Goal: Transaction & Acquisition: Book appointment/travel/reservation

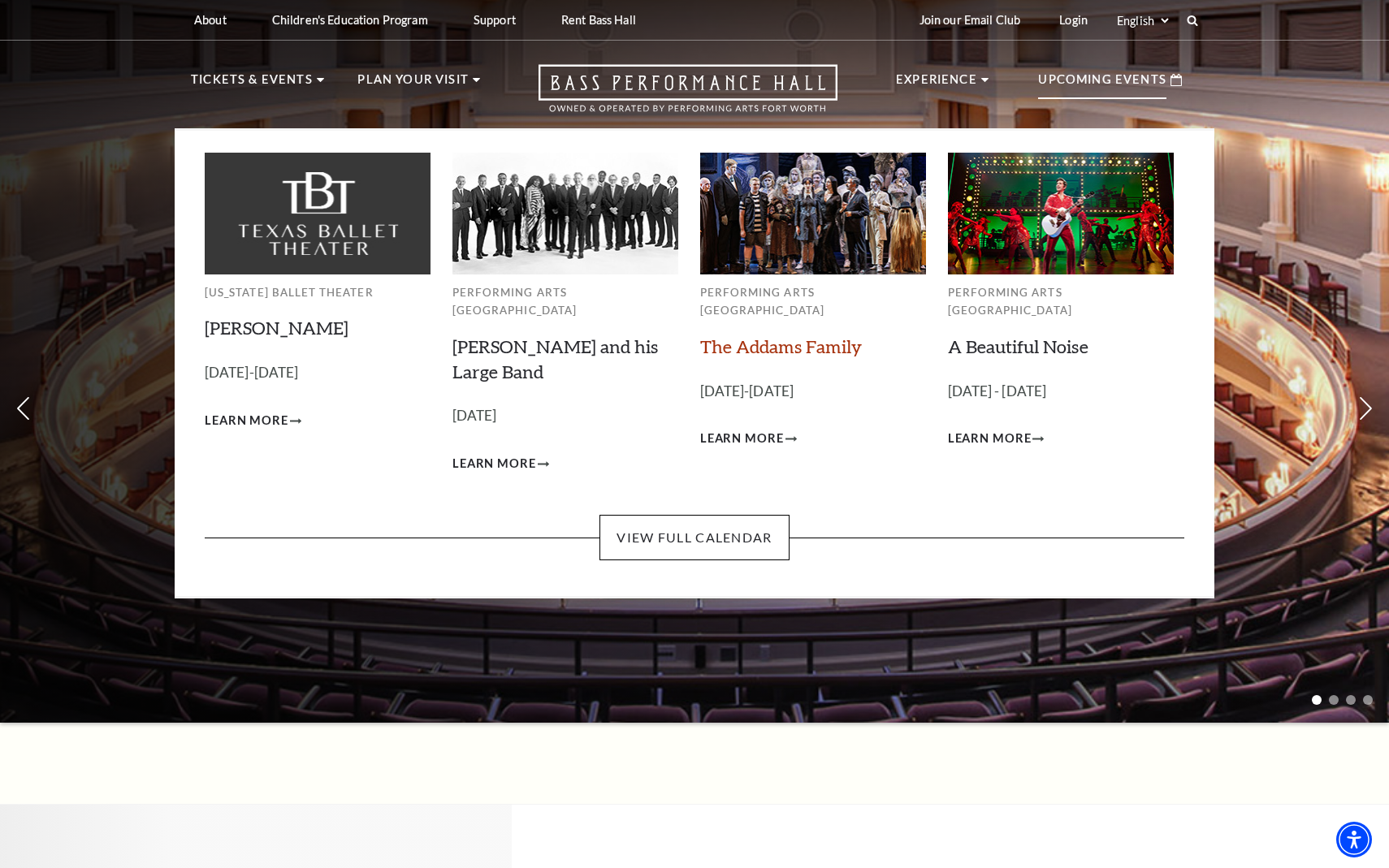
click at [793, 336] on link "The Addams Family" at bounding box center [780, 346] width 161 height 22
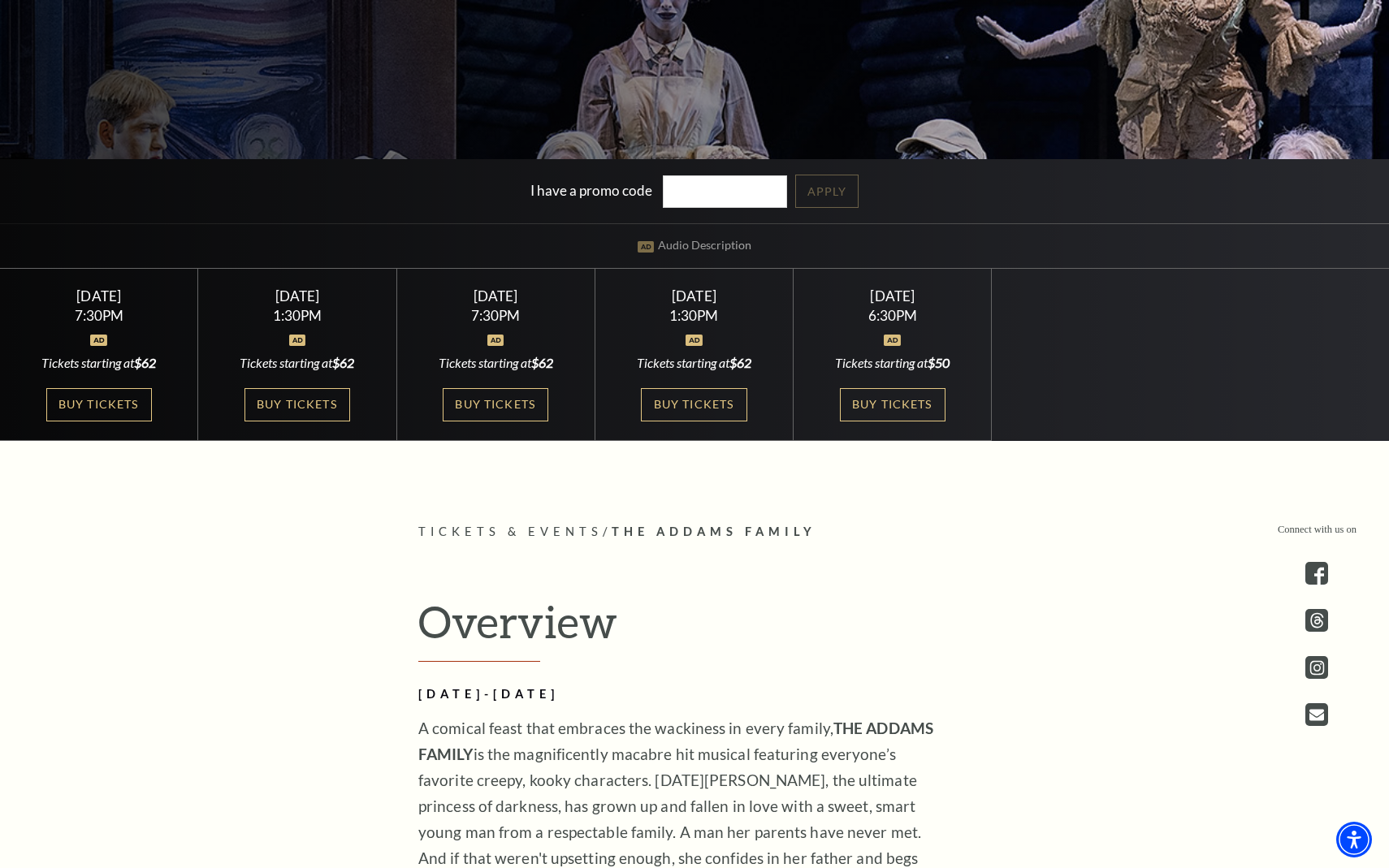
scroll to position [527, 0]
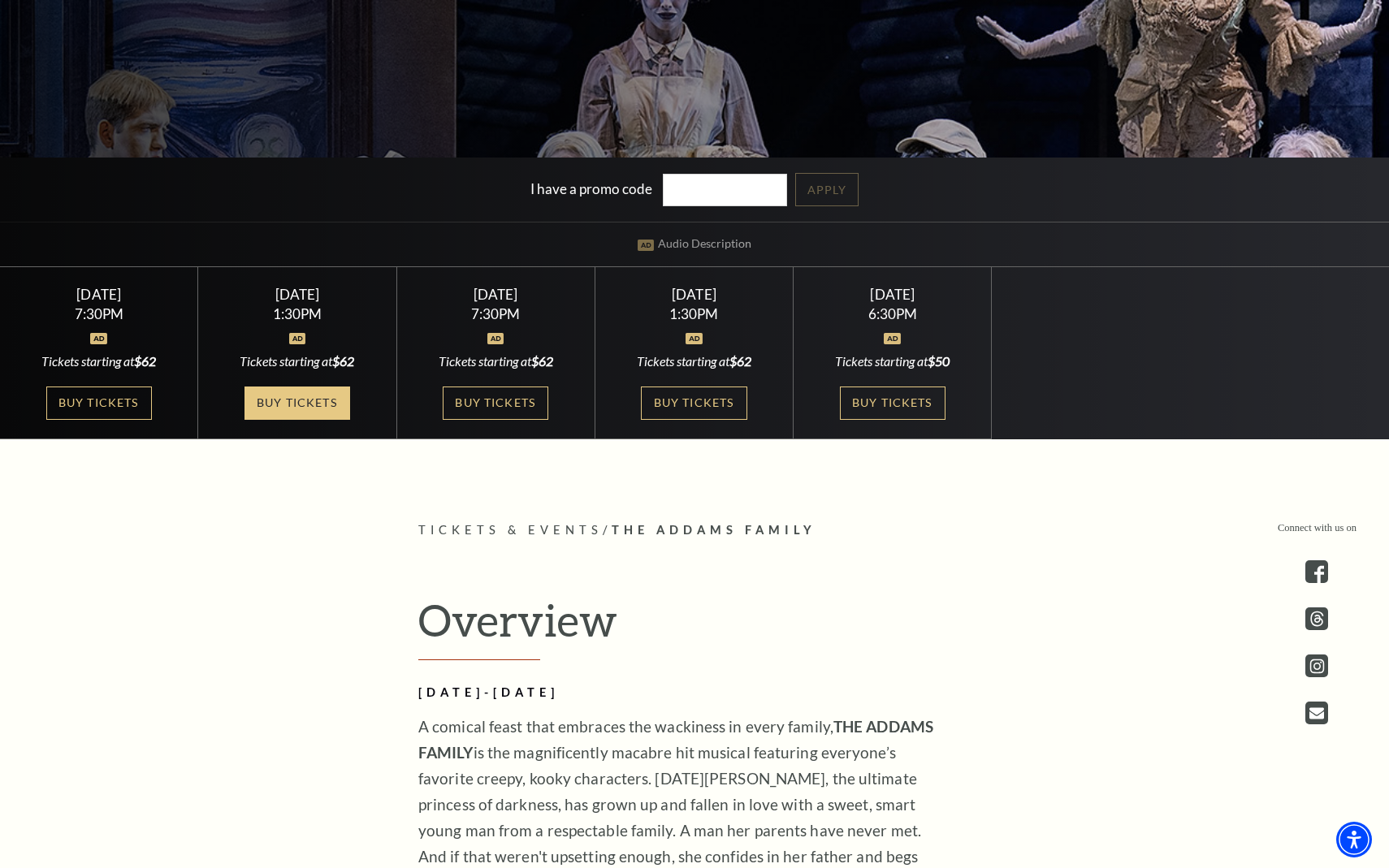
click at [298, 397] on link "Buy Tickets" at bounding box center [297, 403] width 106 height 33
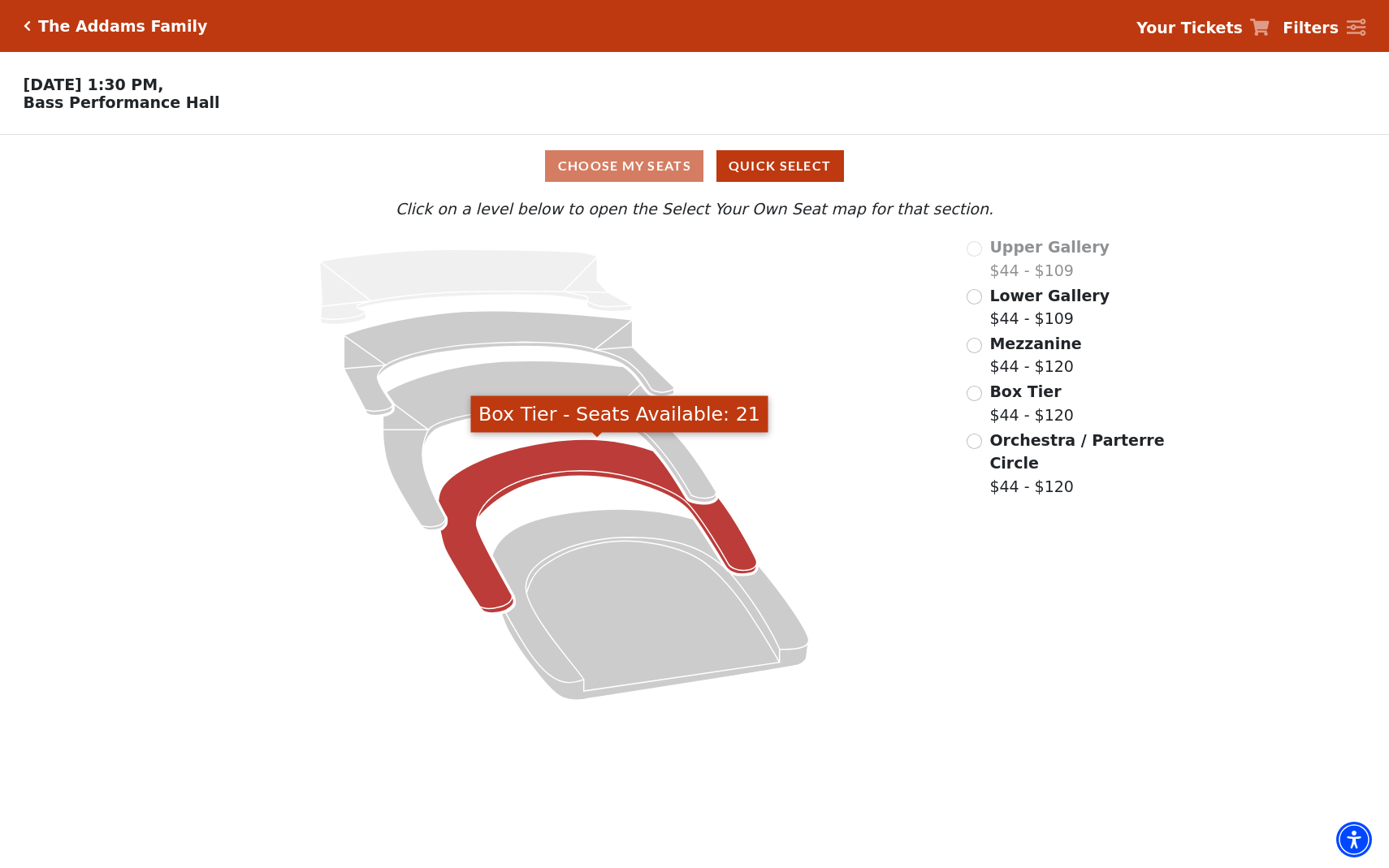
click at [503, 484] on icon "Box Tier - Seats Available: 21" at bounding box center [598, 527] width 319 height 174
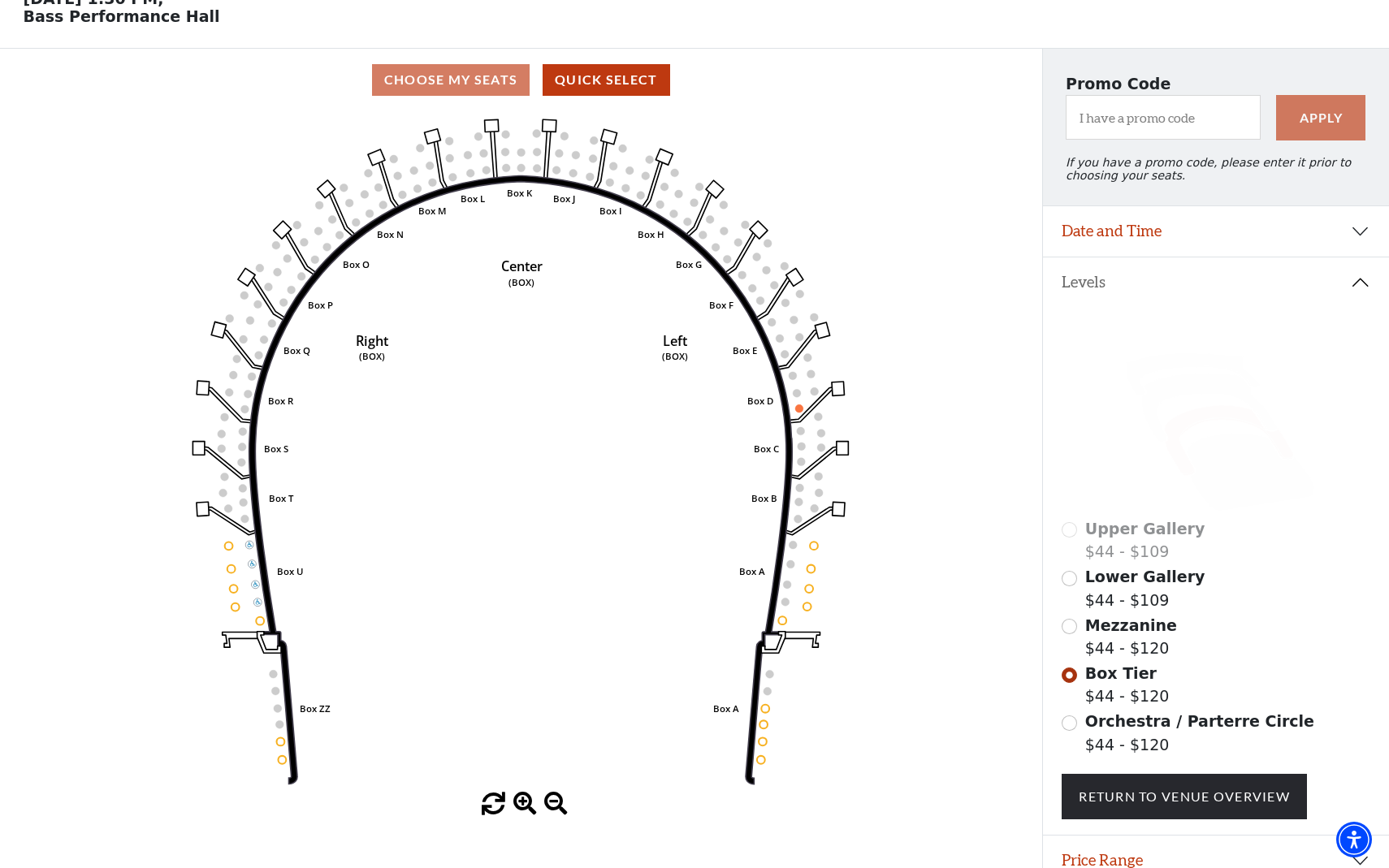
scroll to position [93, 0]
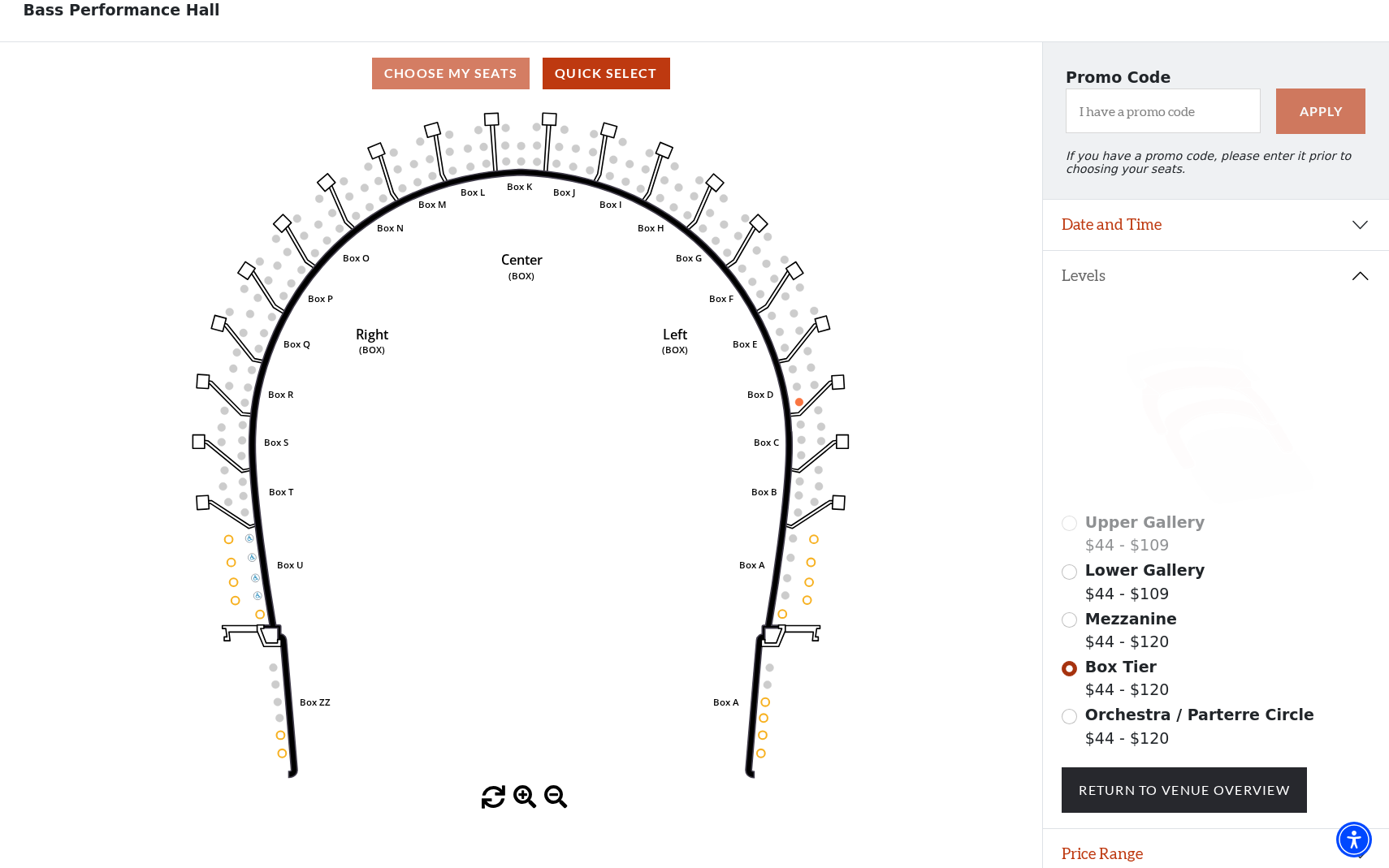
click at [1201, 380] on icon at bounding box center [1210, 402] width 135 height 69
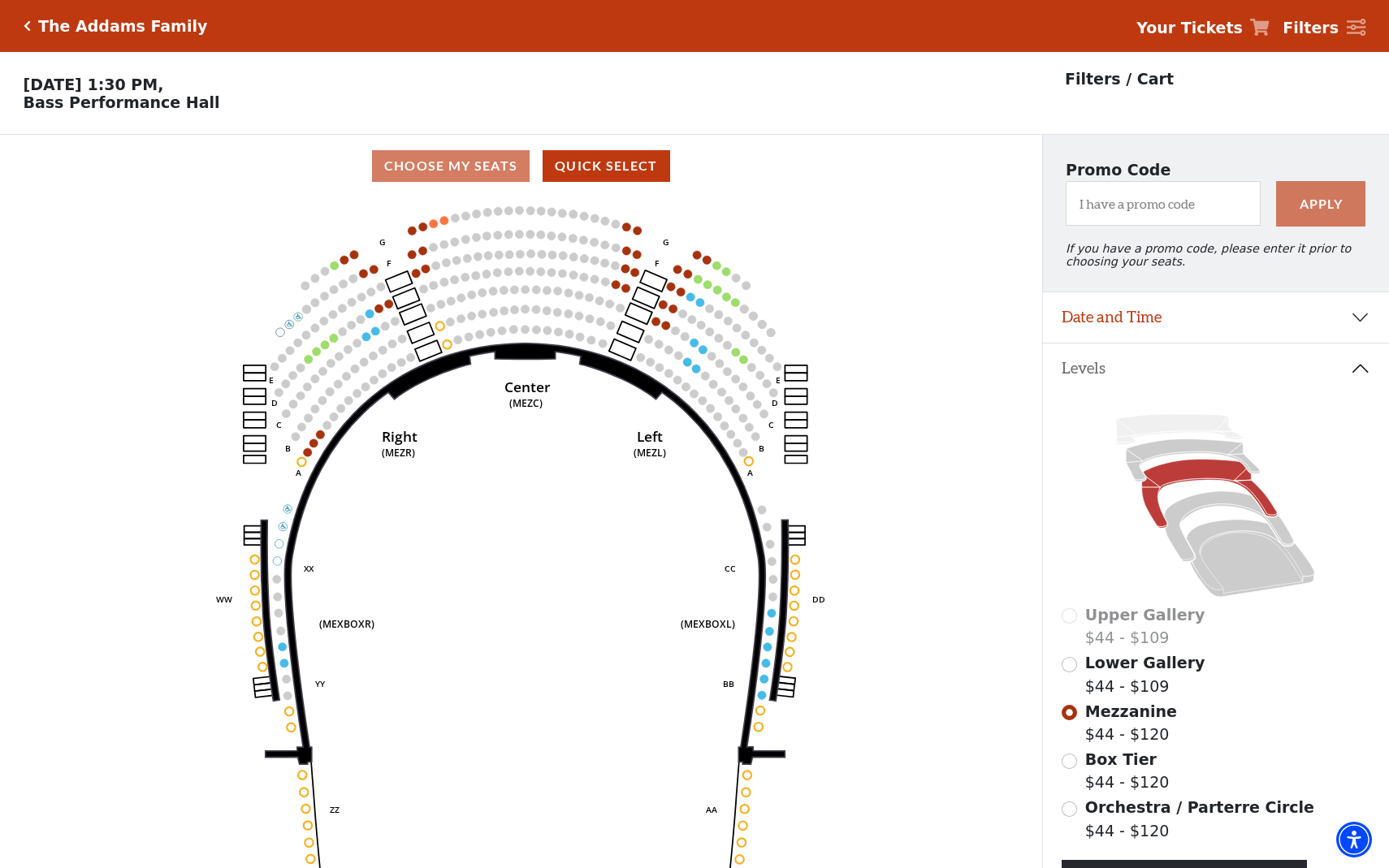
scroll to position [75, 0]
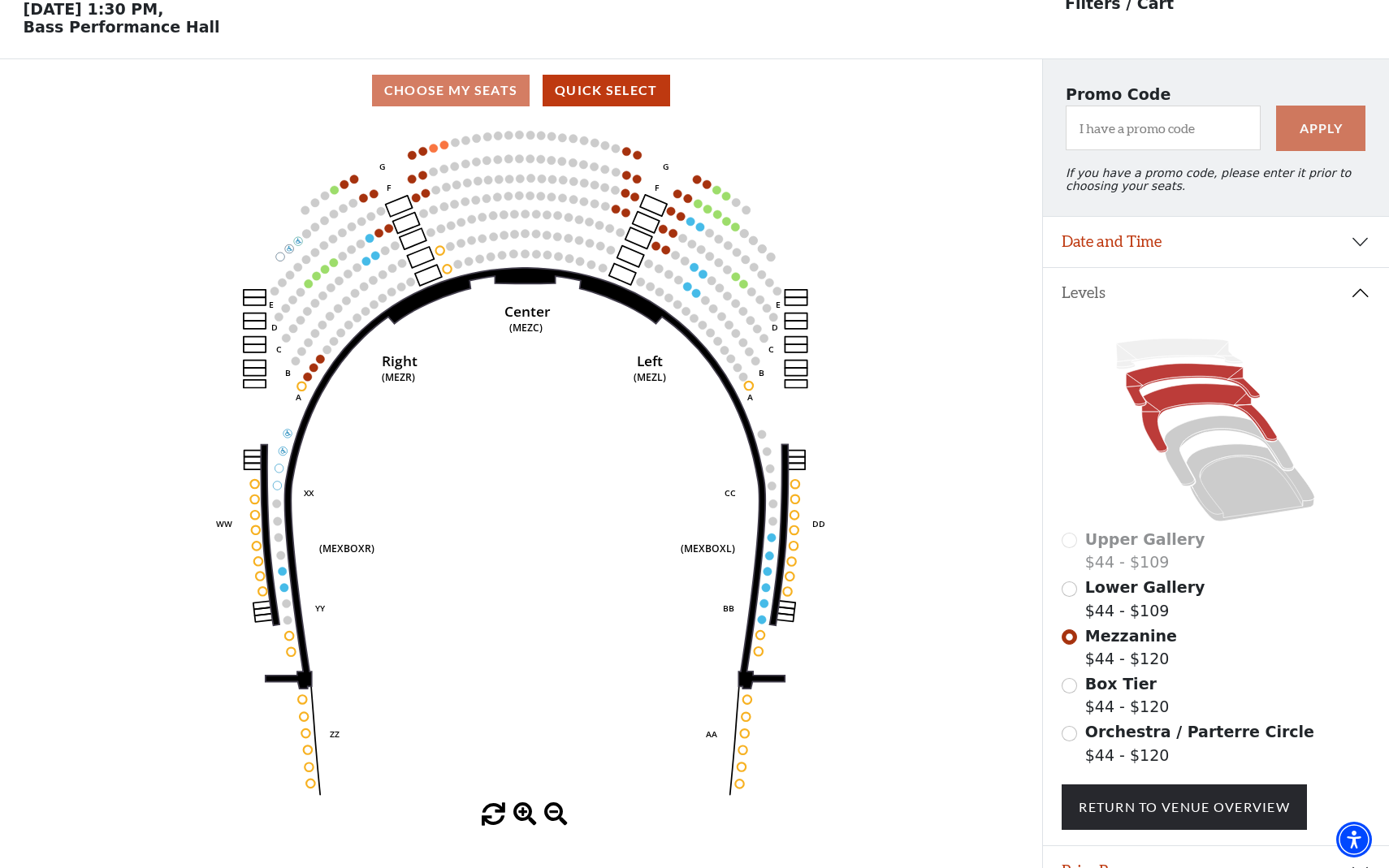
click at [1191, 374] on icon at bounding box center [1193, 384] width 135 height 42
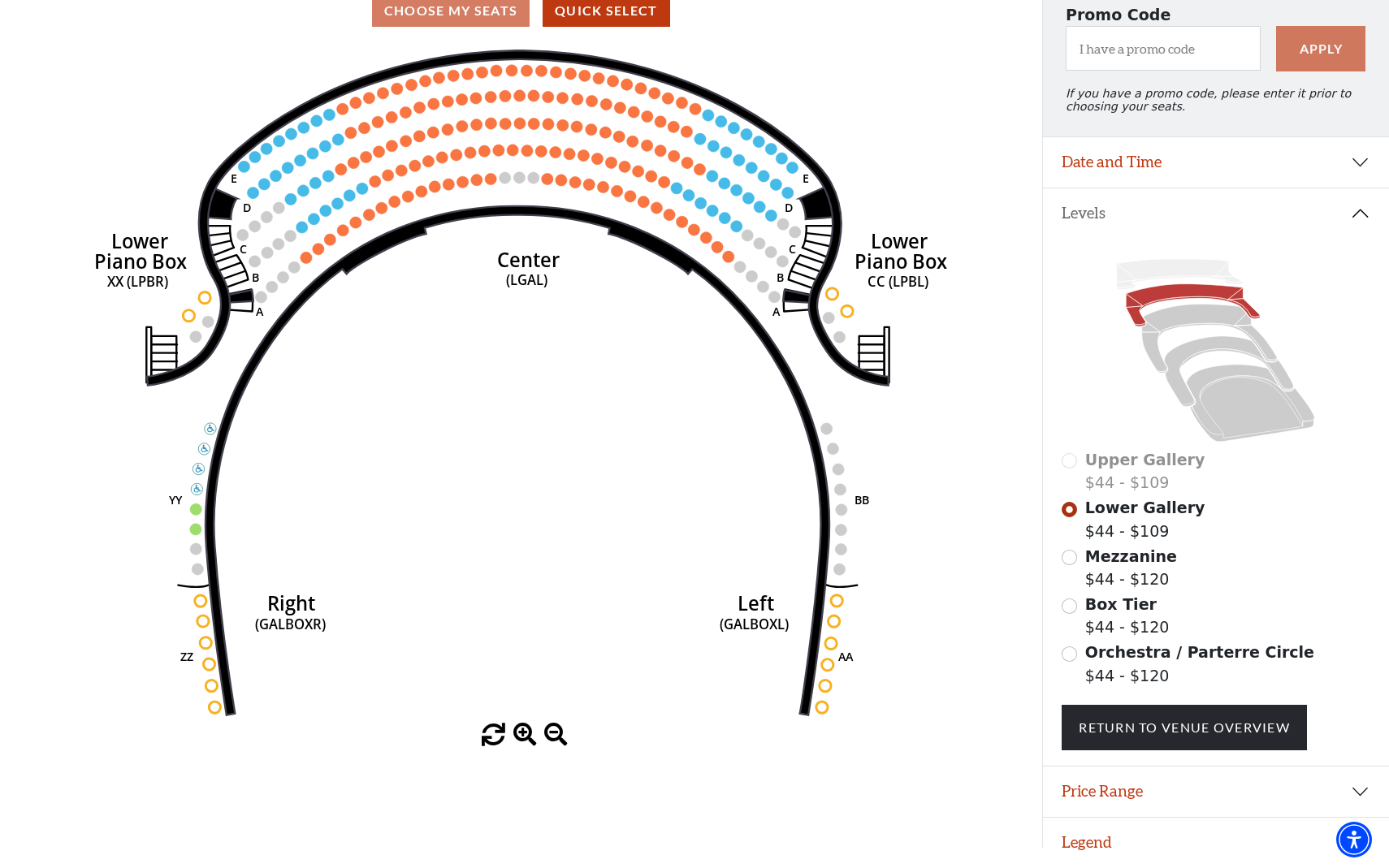
scroll to position [139, 0]
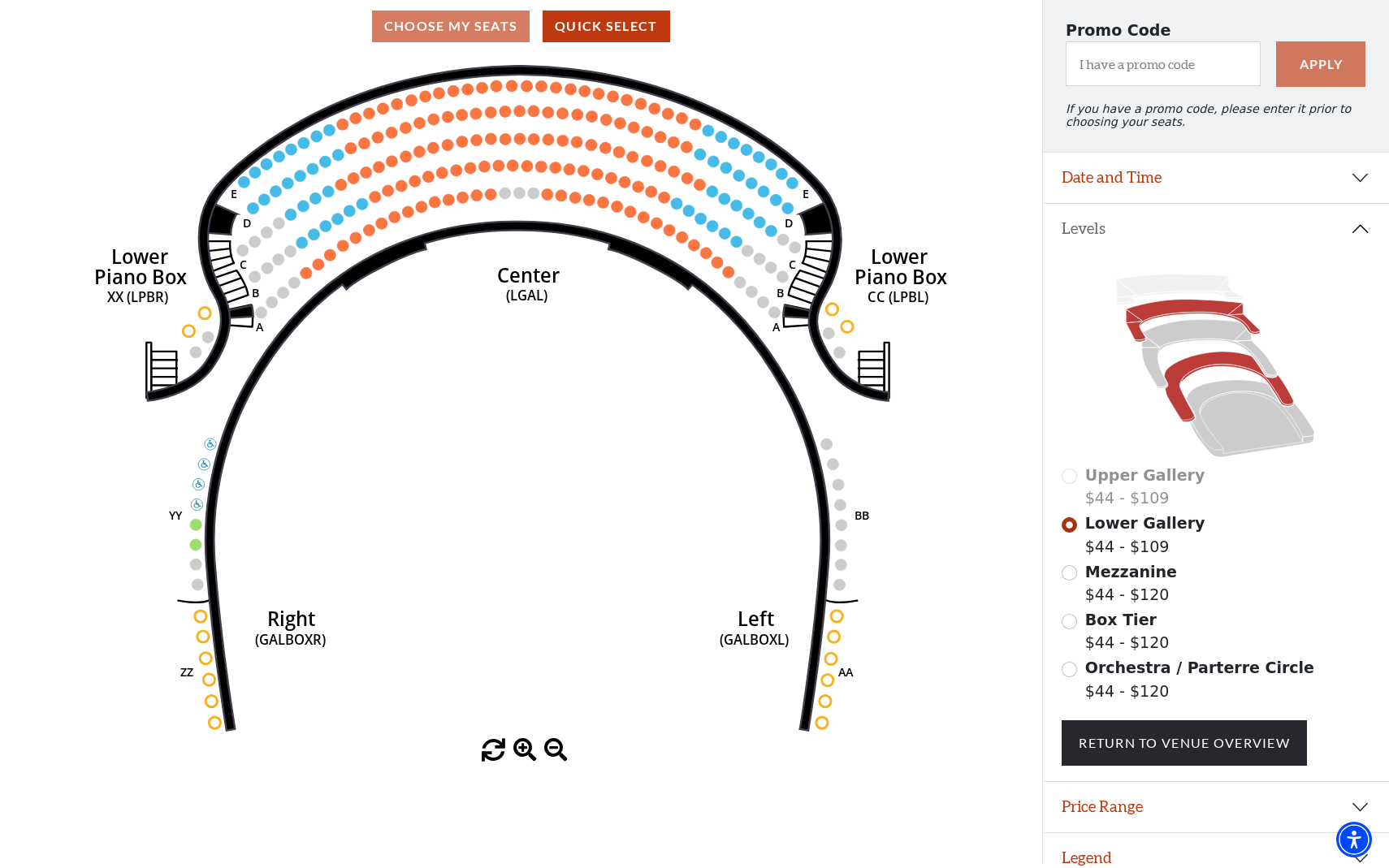
click at [1212, 363] on icon at bounding box center [1229, 387] width 129 height 71
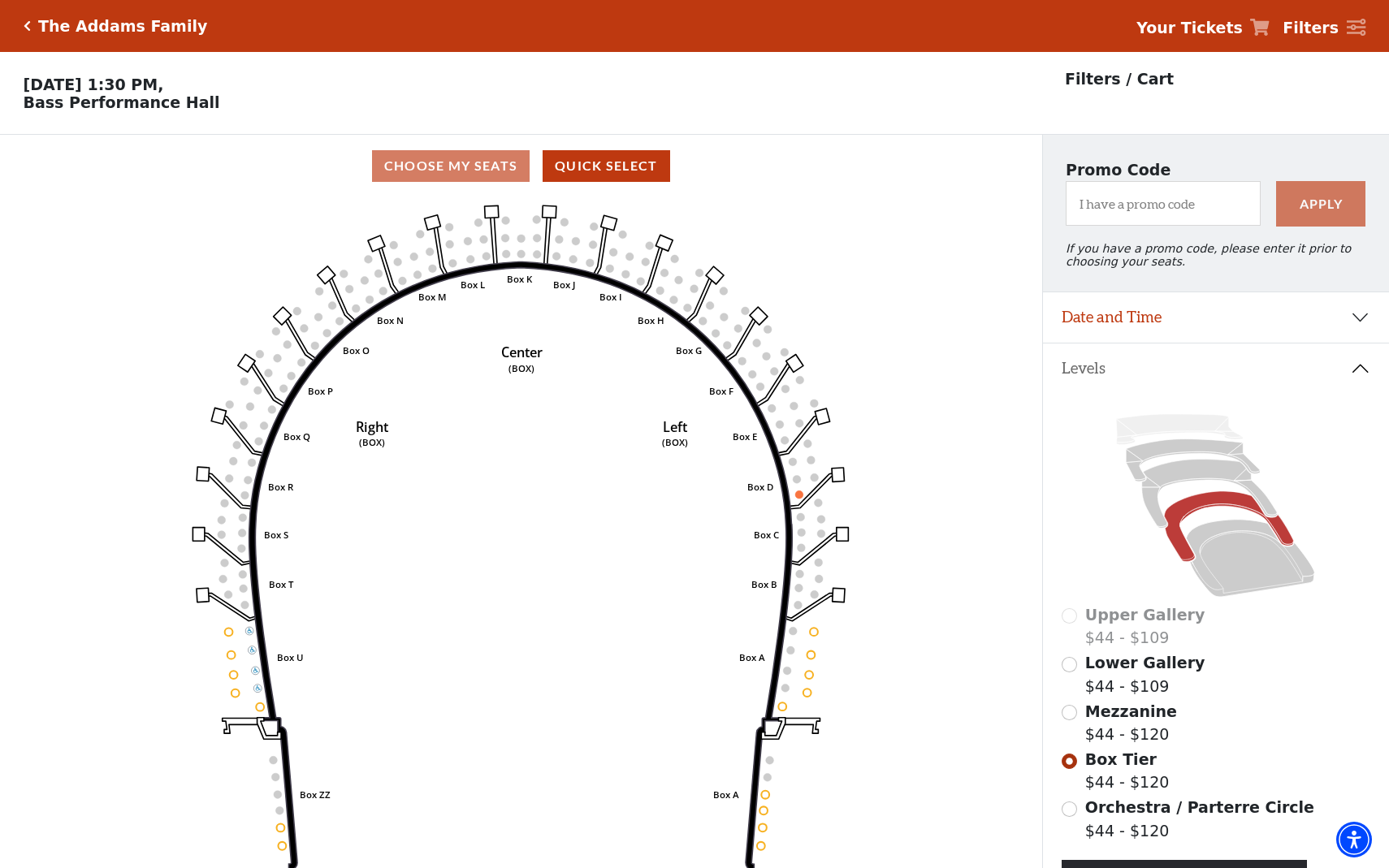
scroll to position [75, 0]
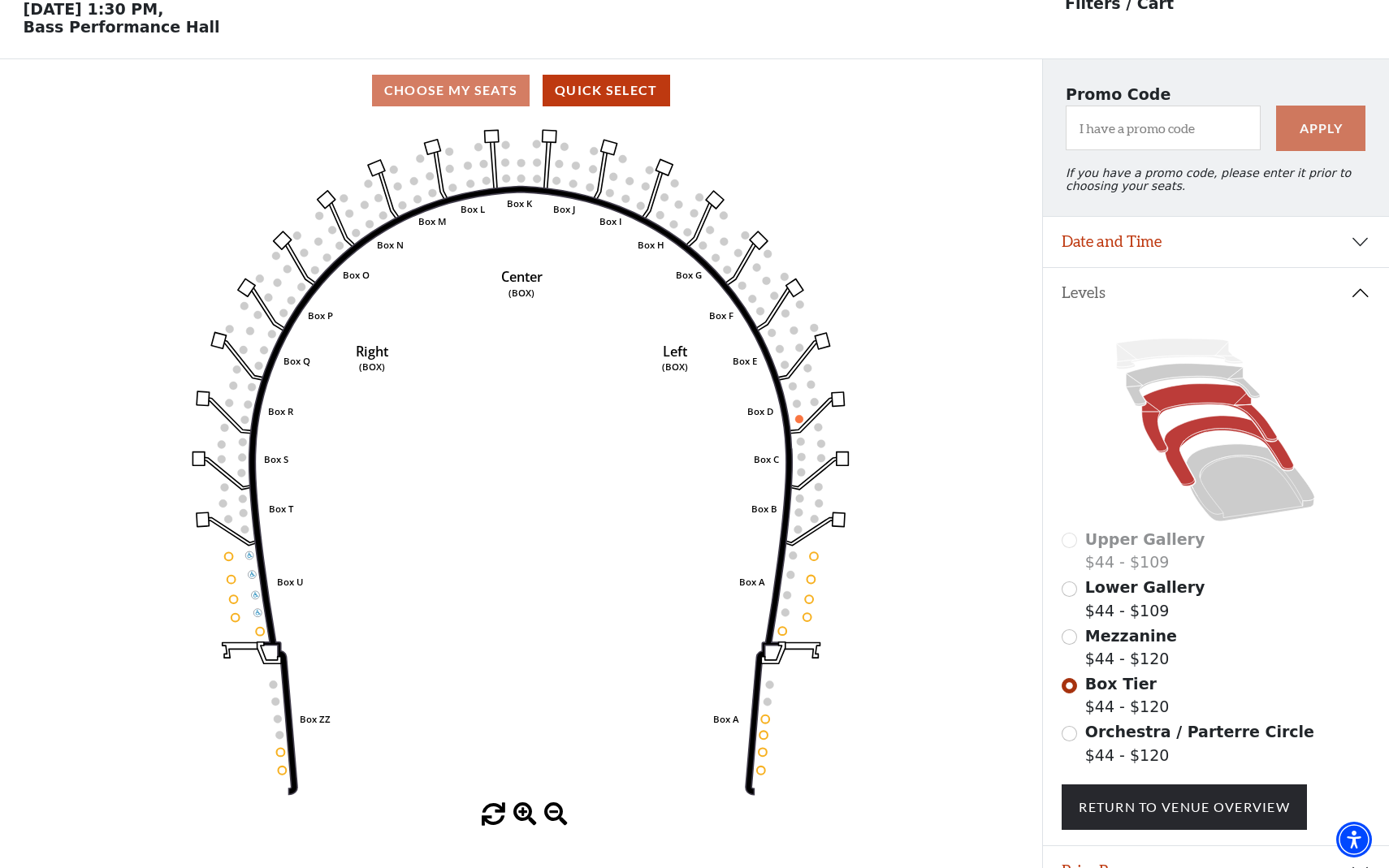
click at [1181, 390] on icon at bounding box center [1210, 419] width 135 height 69
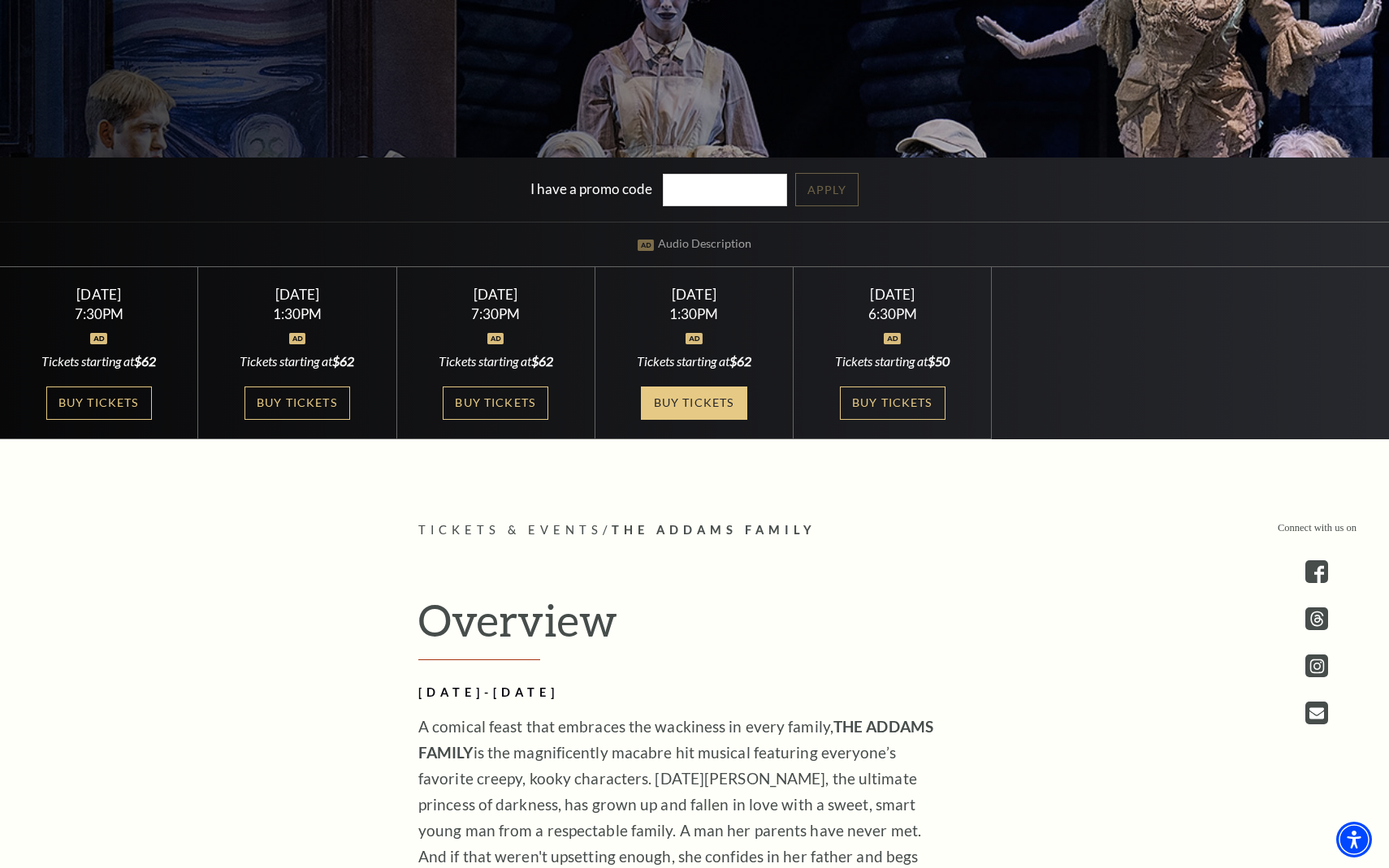
click at [692, 407] on link "Buy Tickets" at bounding box center [694, 403] width 106 height 33
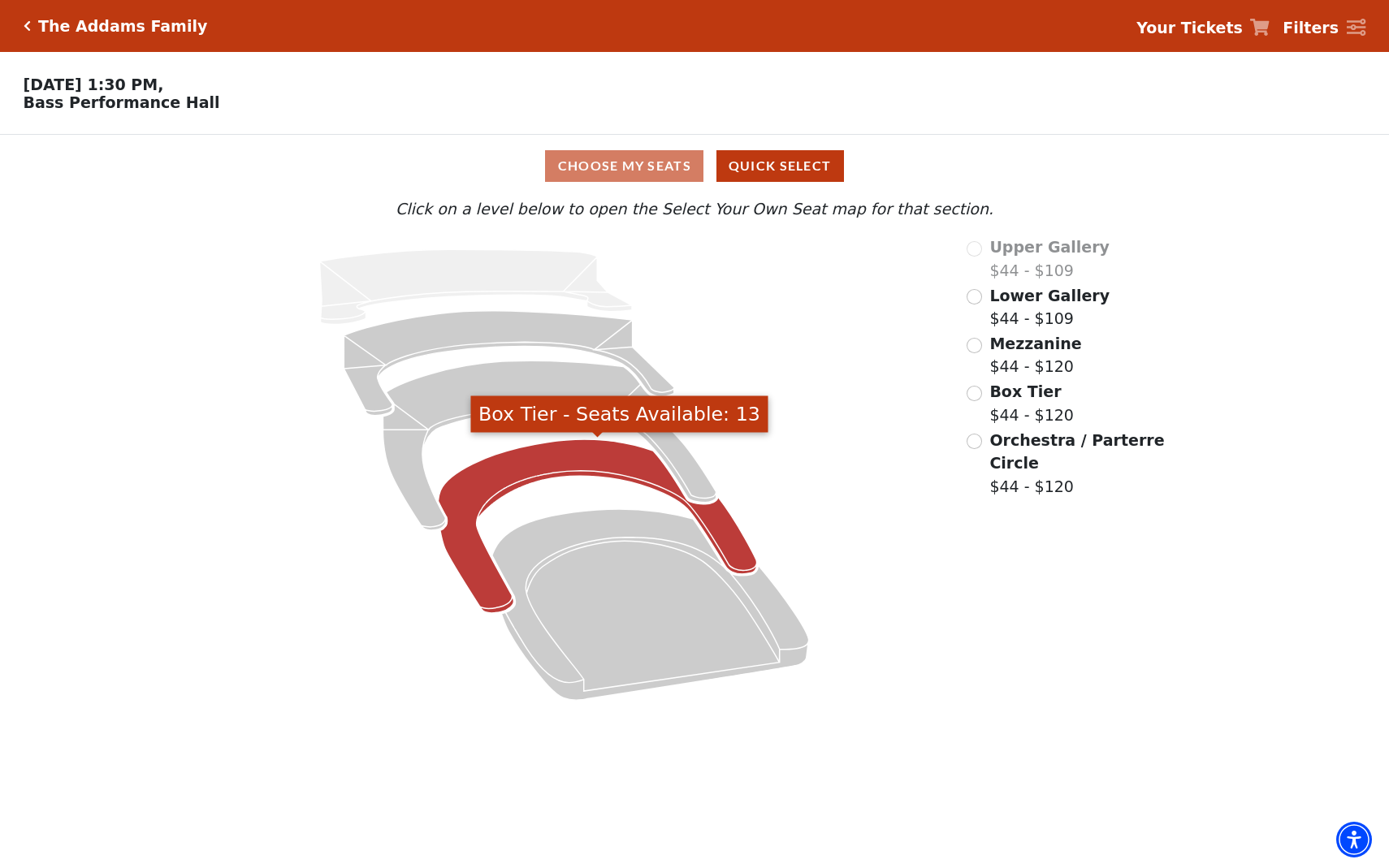
click at [518, 470] on icon "Box Tier - Seats Available: 13" at bounding box center [598, 527] width 319 height 174
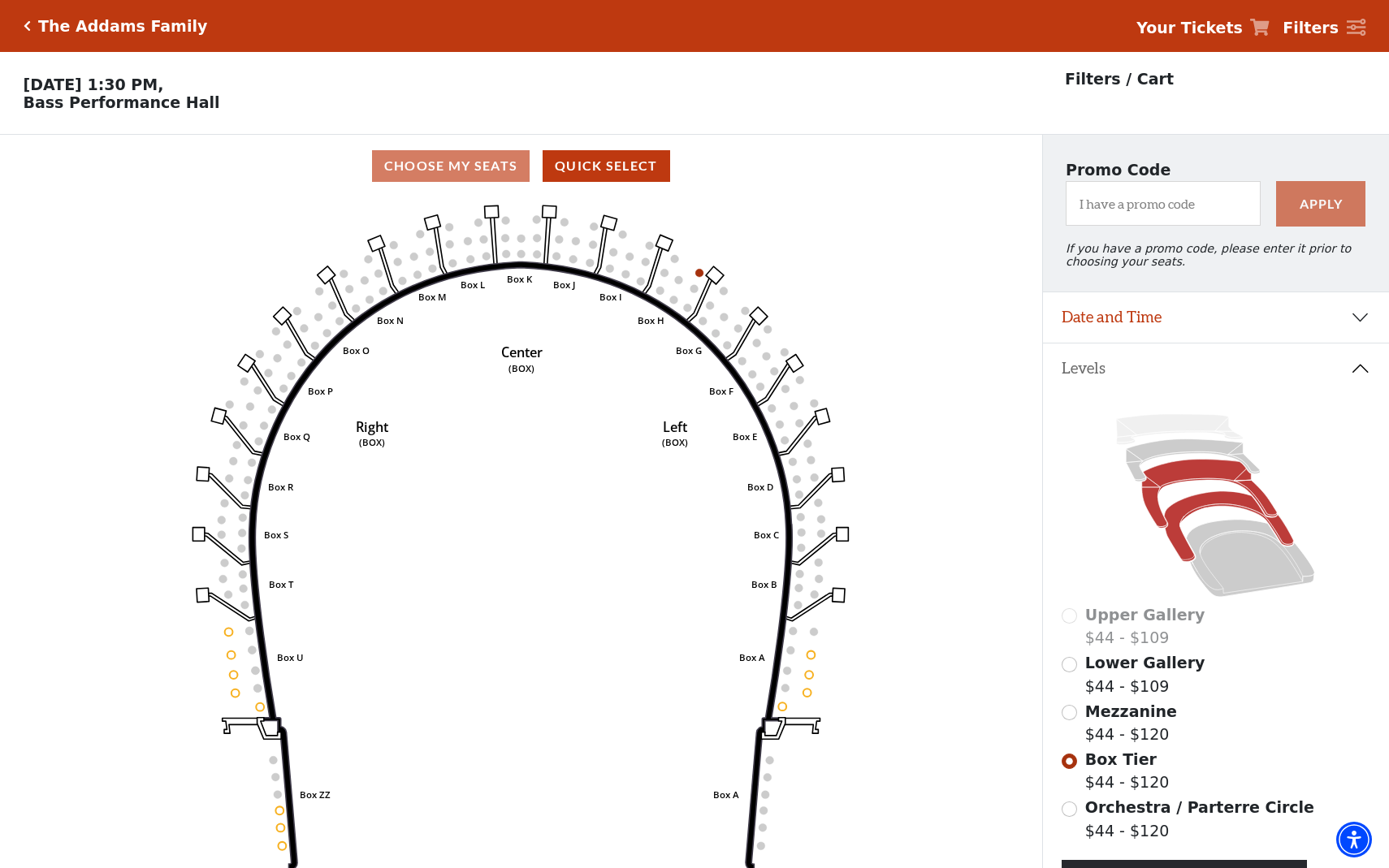
click at [1191, 471] on icon at bounding box center [1210, 494] width 135 height 69
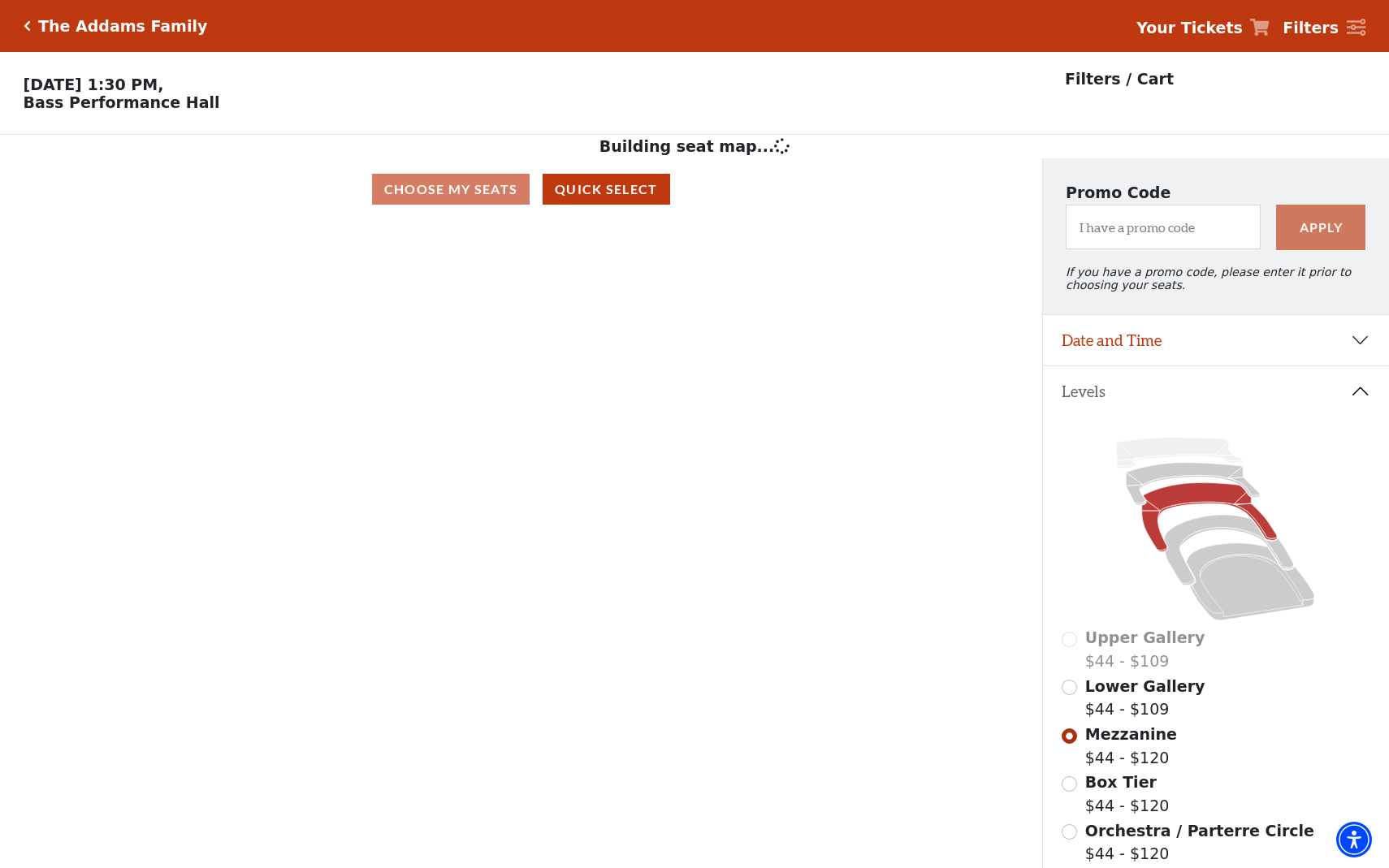
scroll to position [75, 0]
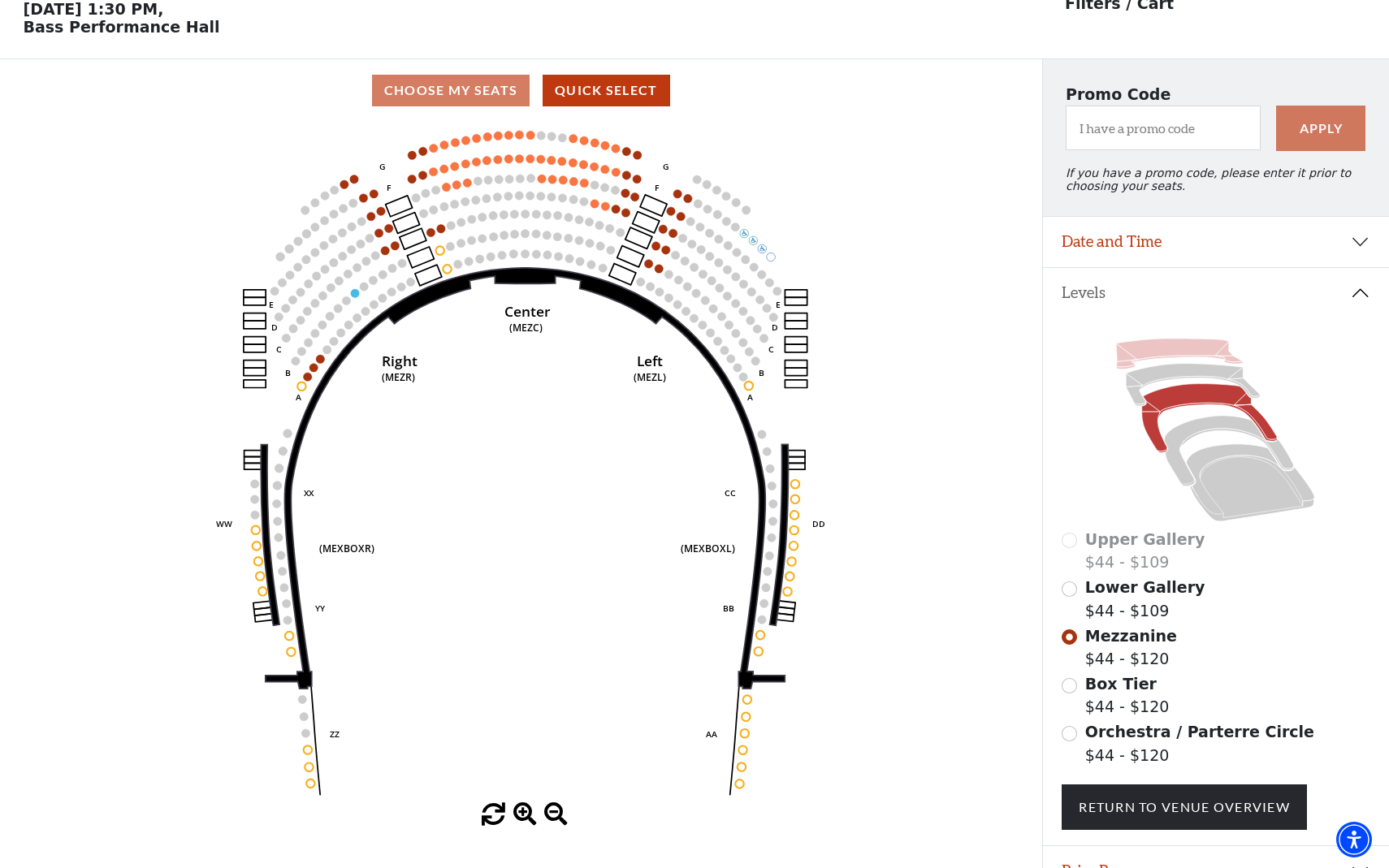
click at [1166, 350] on icon at bounding box center [1179, 354] width 127 height 31
click at [1159, 371] on icon at bounding box center [1193, 384] width 135 height 42
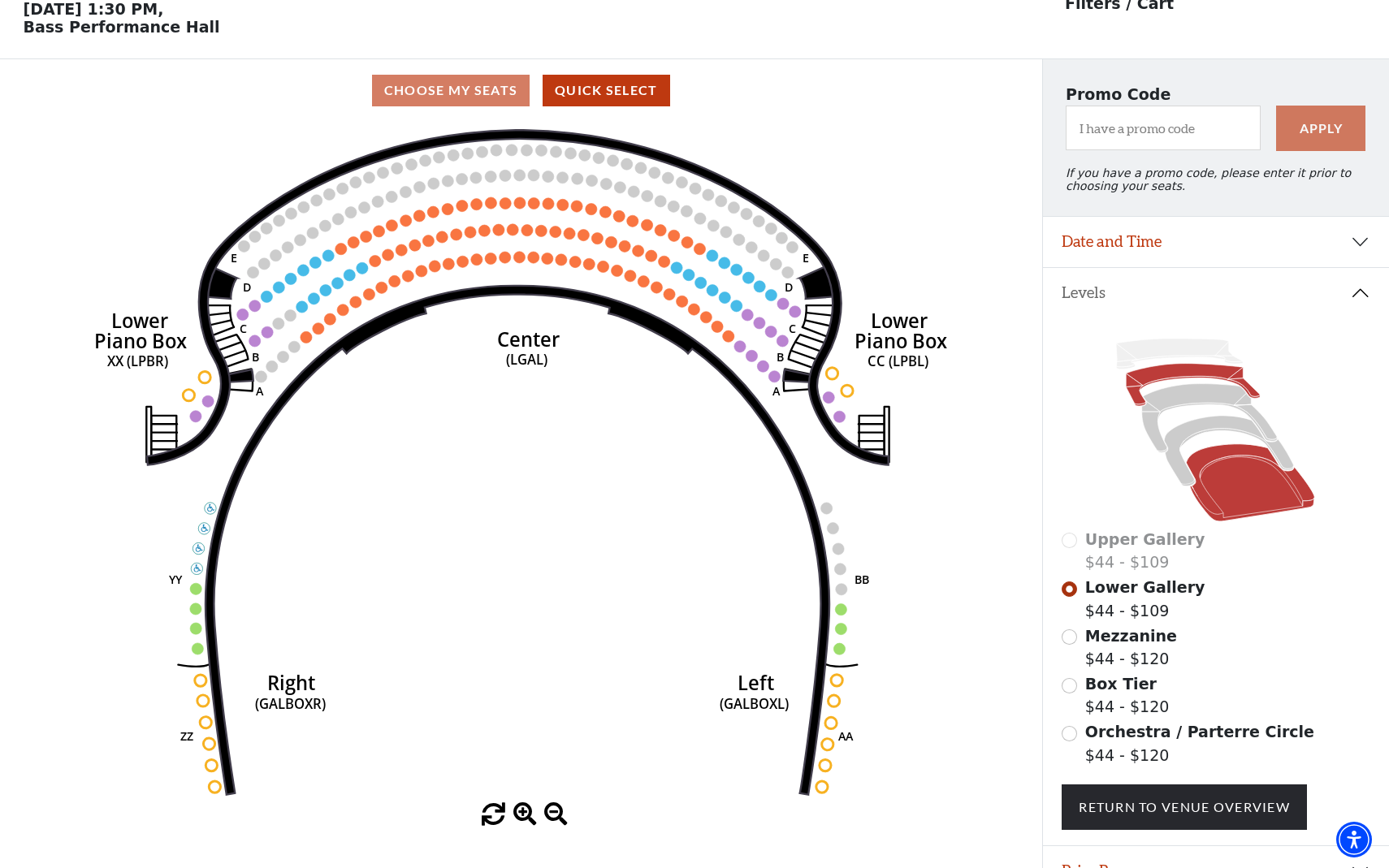
click at [1246, 476] on icon at bounding box center [1251, 484] width 129 height 78
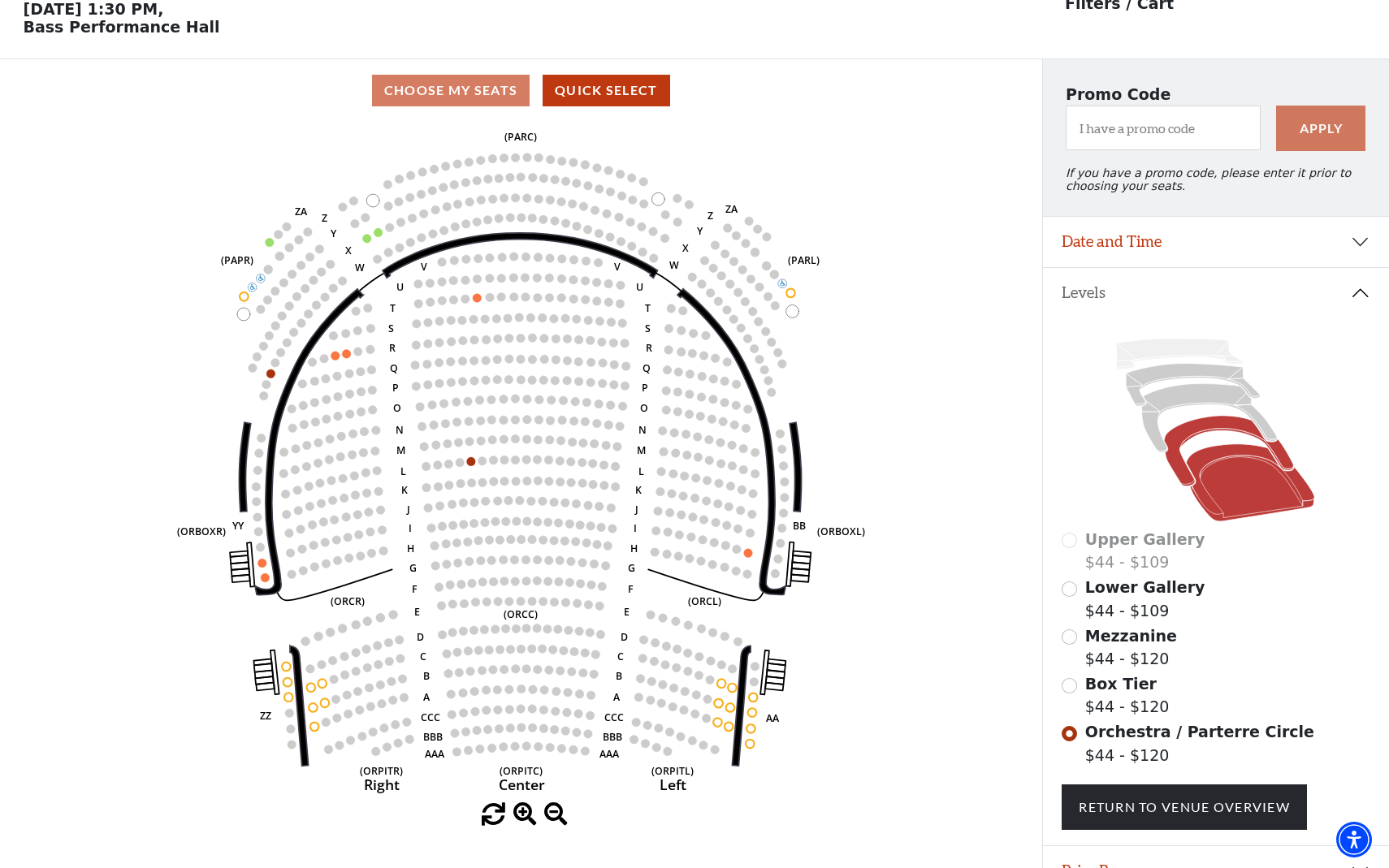
click at [1174, 448] on icon at bounding box center [1229, 451] width 129 height 71
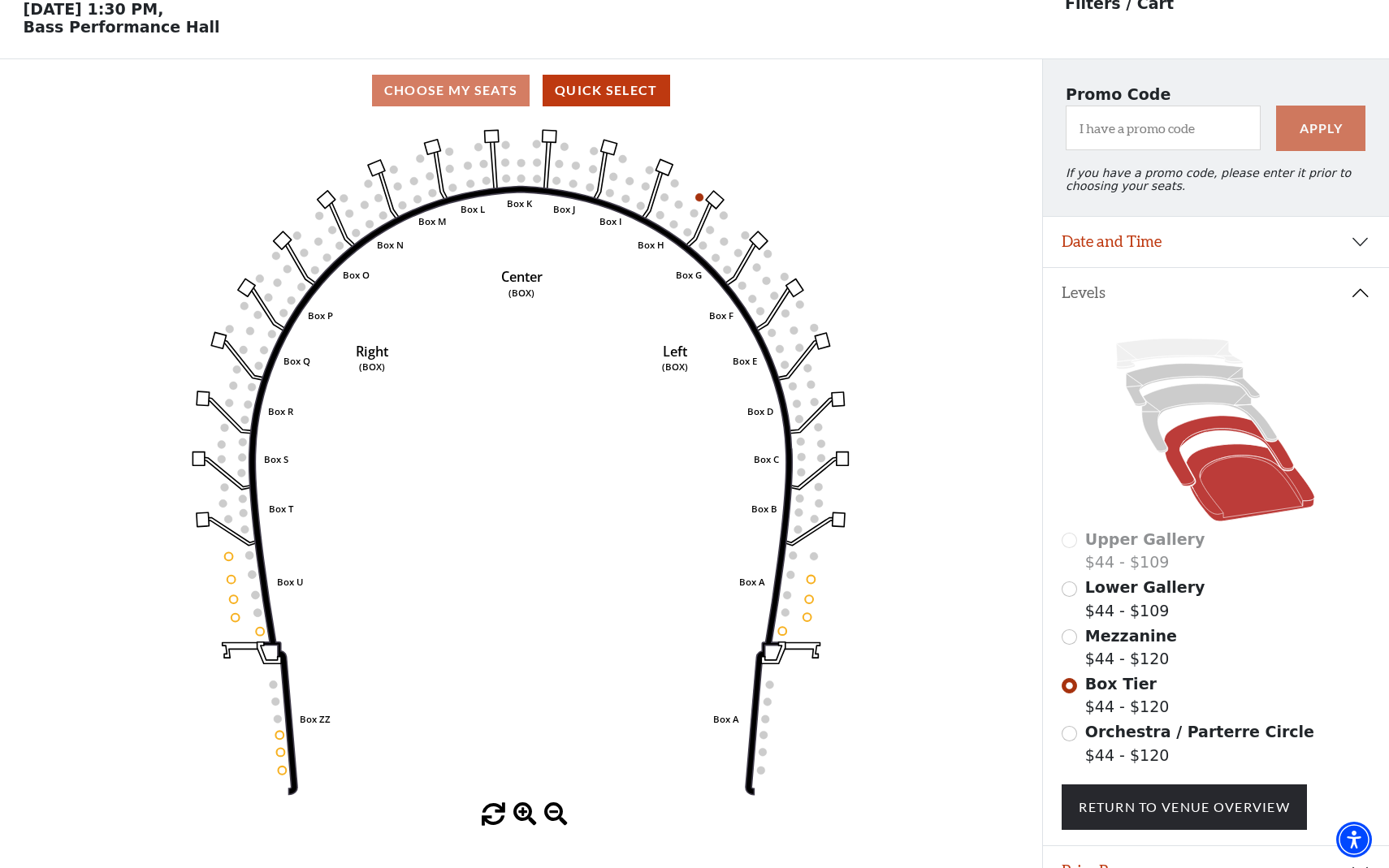
click at [1232, 492] on icon at bounding box center [1251, 484] width 129 height 78
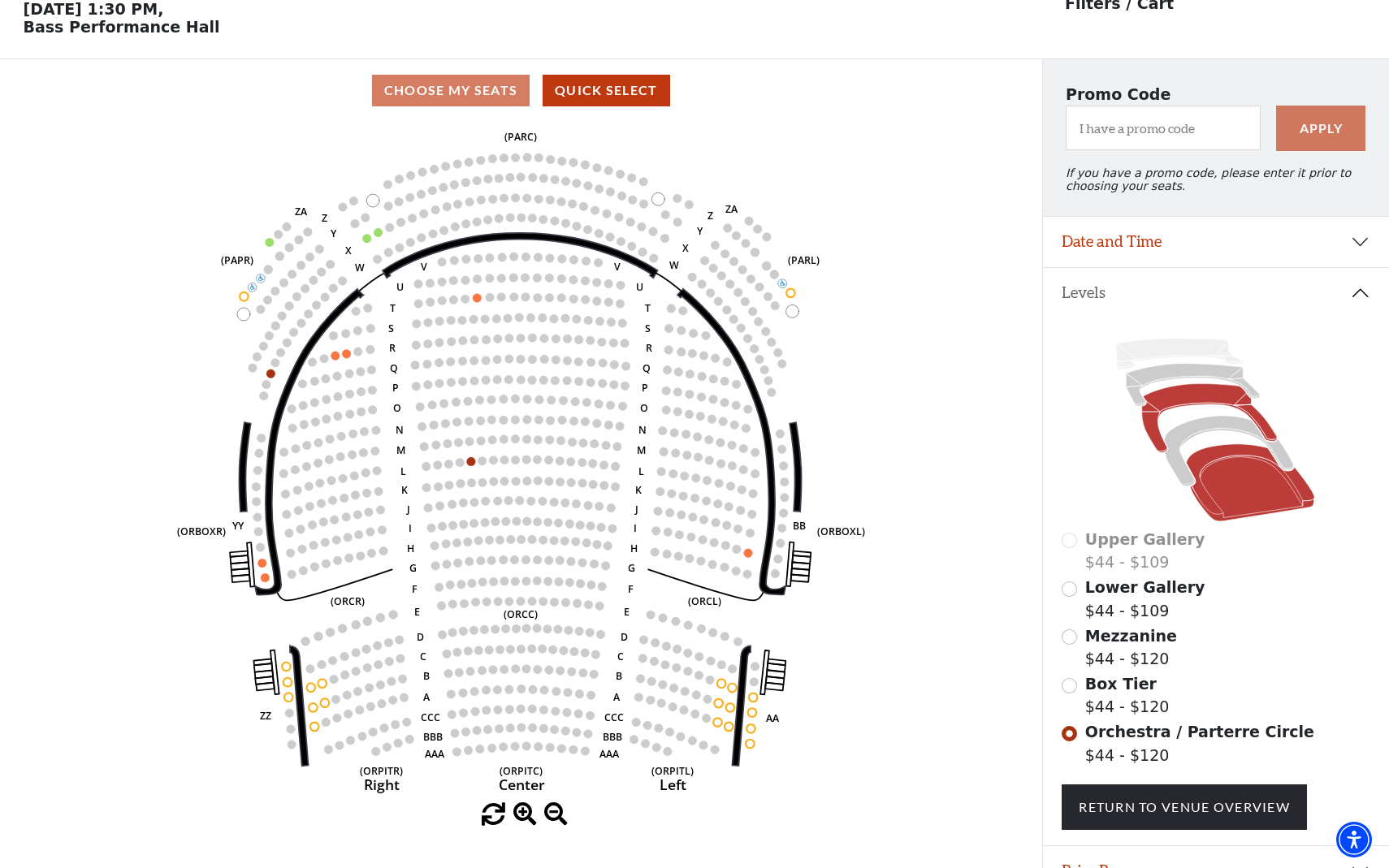
click at [1210, 398] on icon at bounding box center [1210, 419] width 135 height 69
